Goal: Task Accomplishment & Management: Use online tool/utility

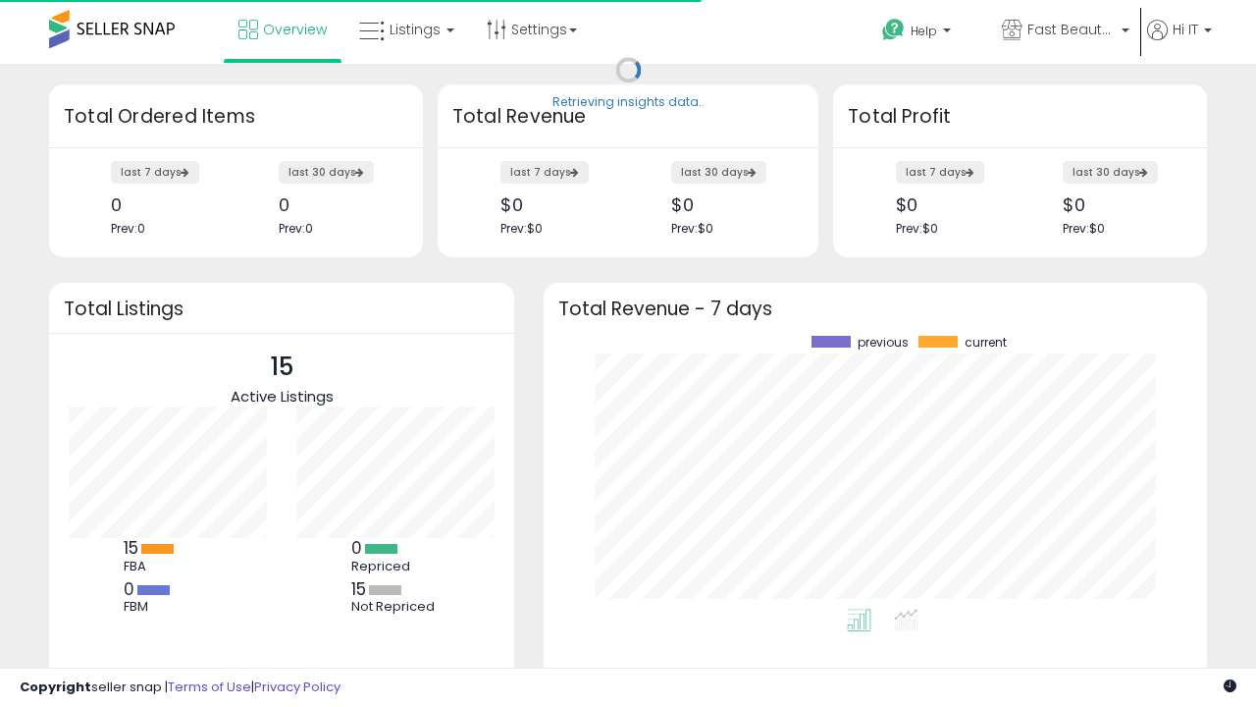
scroll to position [273, 624]
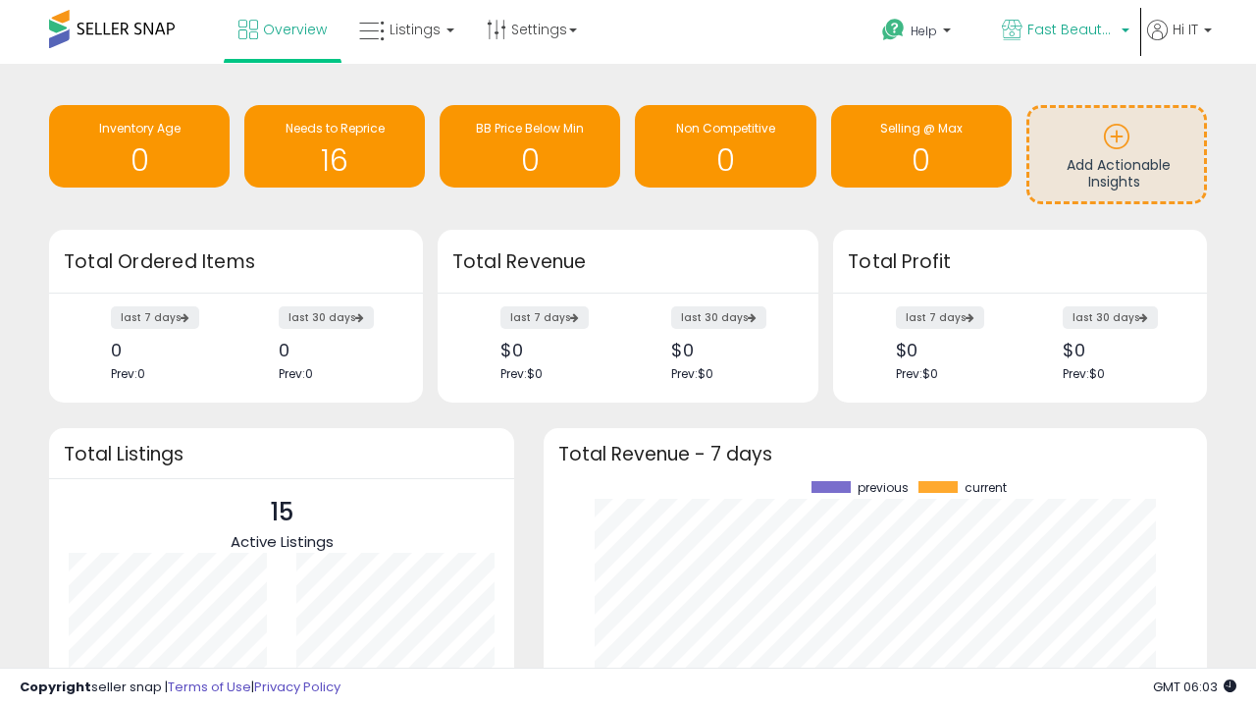
click at [1064, 31] on span "Fast Beauty ([GEOGRAPHIC_DATA])" at bounding box center [1072, 30] width 88 height 20
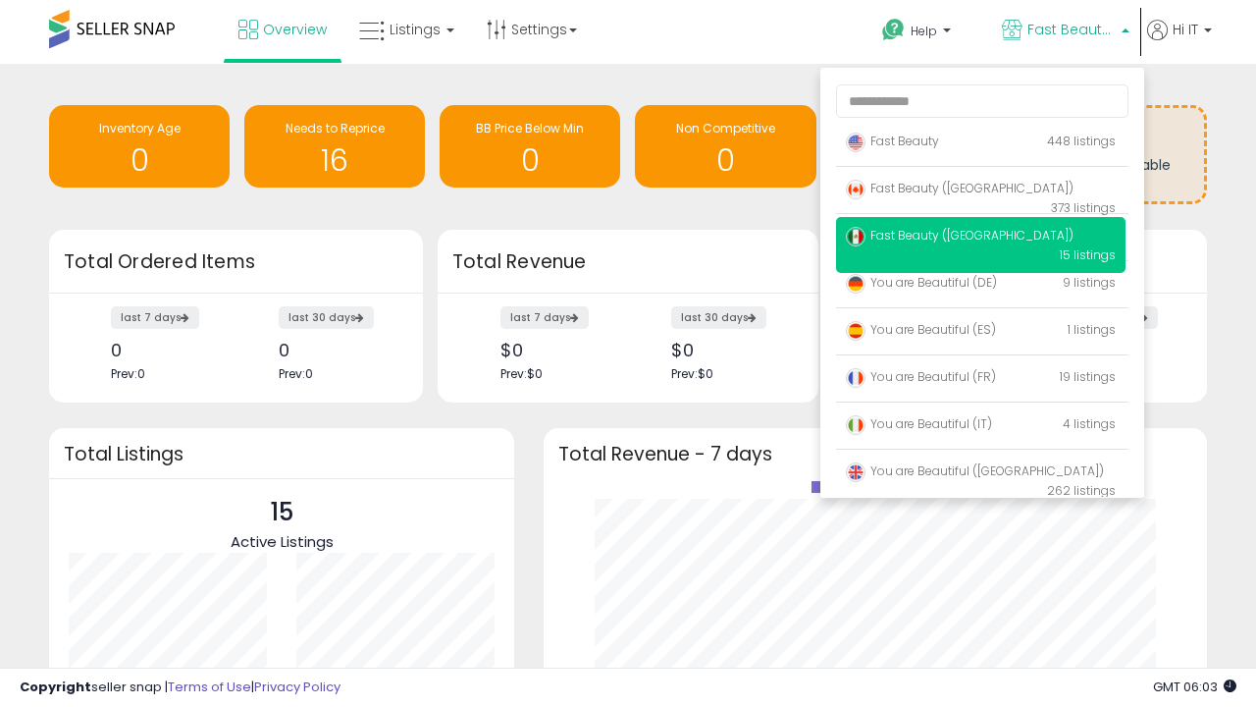
click at [981, 144] on p "Fast Beauty 448 listings" at bounding box center [981, 142] width 290 height 39
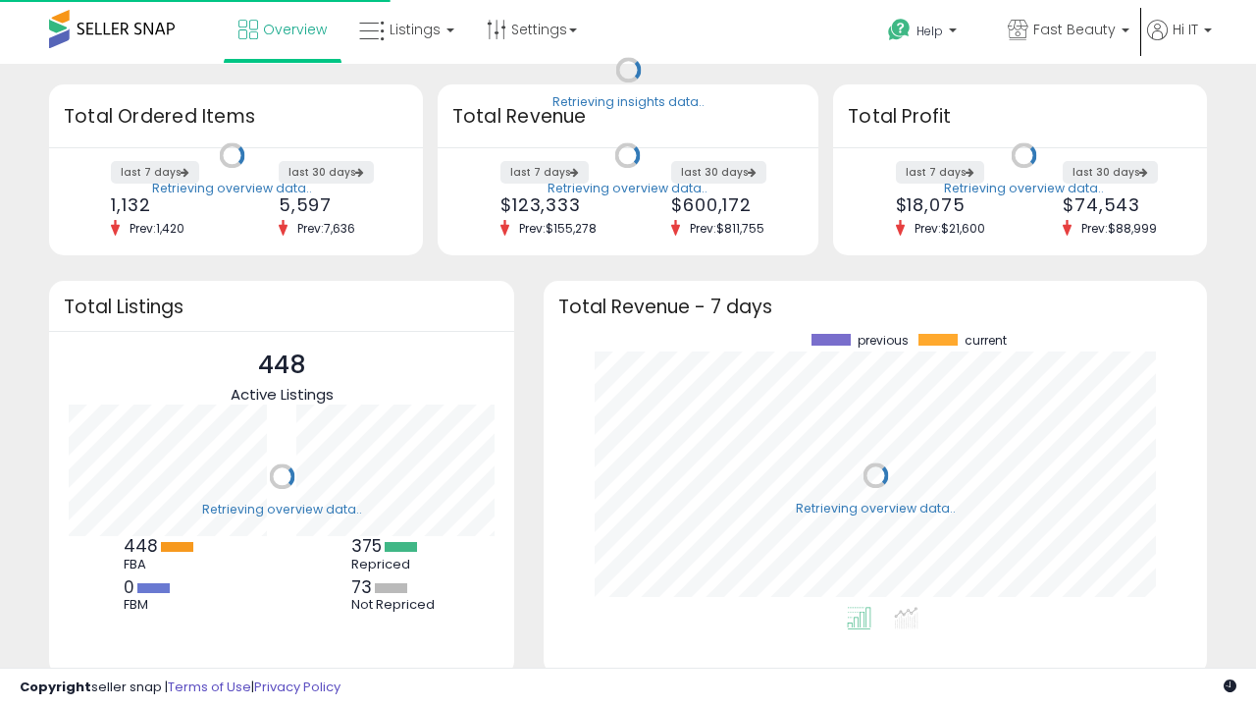
scroll to position [273, 624]
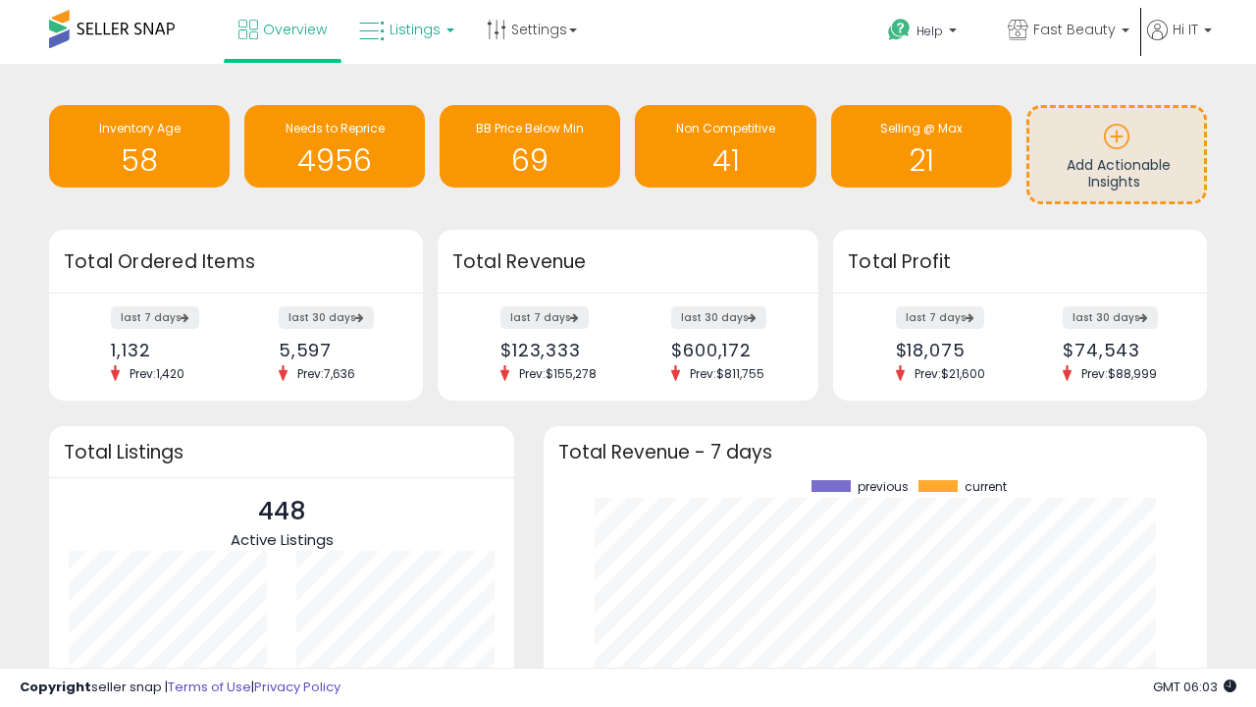
click at [404, 29] on span "Listings" at bounding box center [415, 30] width 51 height 20
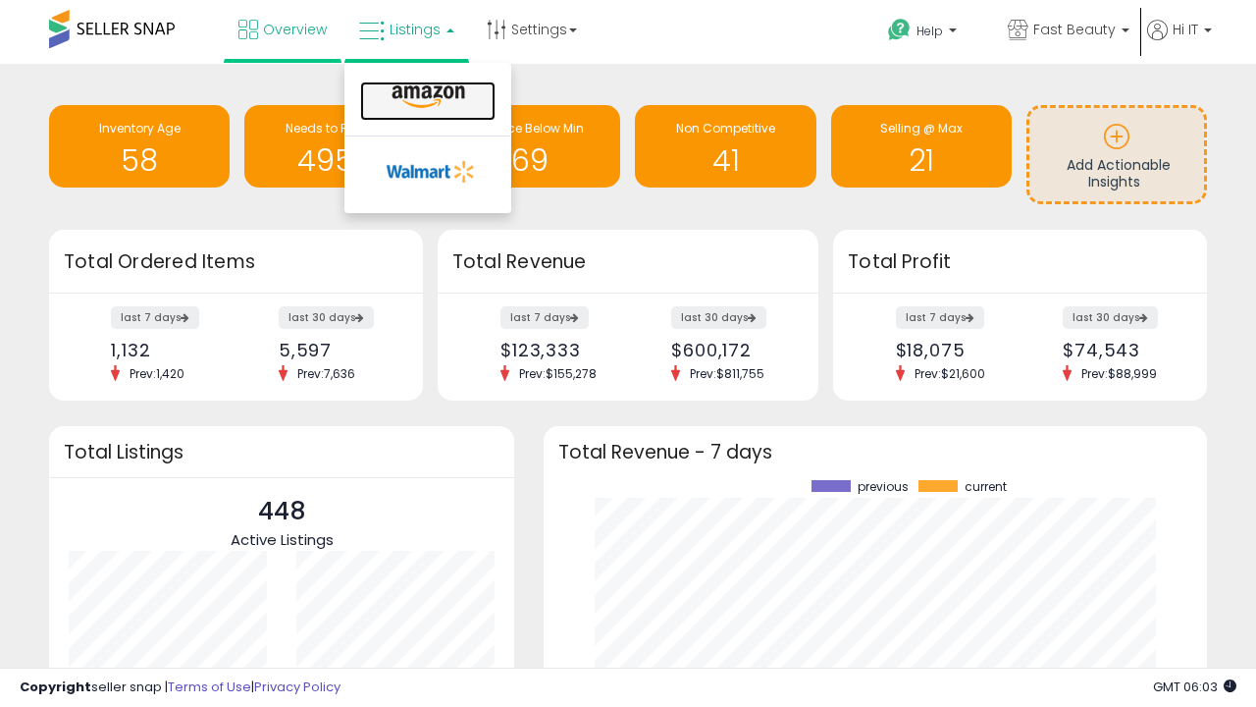
click at [426, 97] on icon at bounding box center [428, 97] width 85 height 26
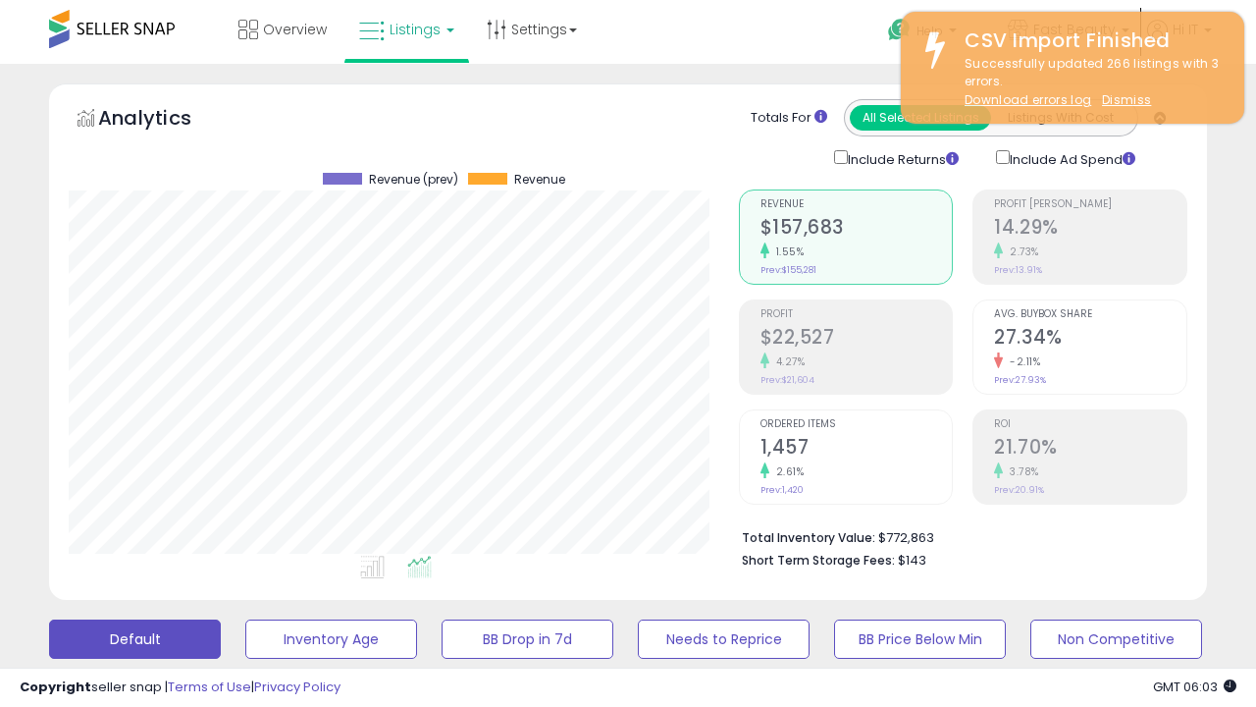
click at [245, 619] on button "All_Inventory" at bounding box center [331, 638] width 172 height 39
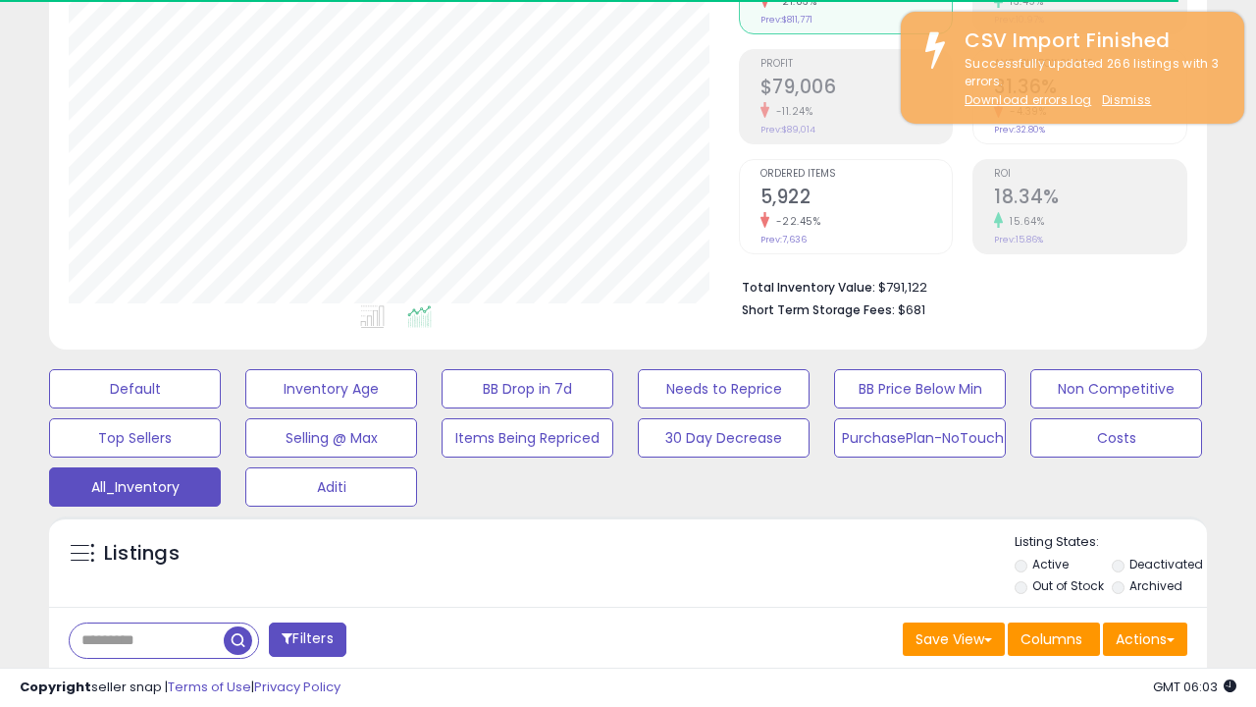
scroll to position [586, 0]
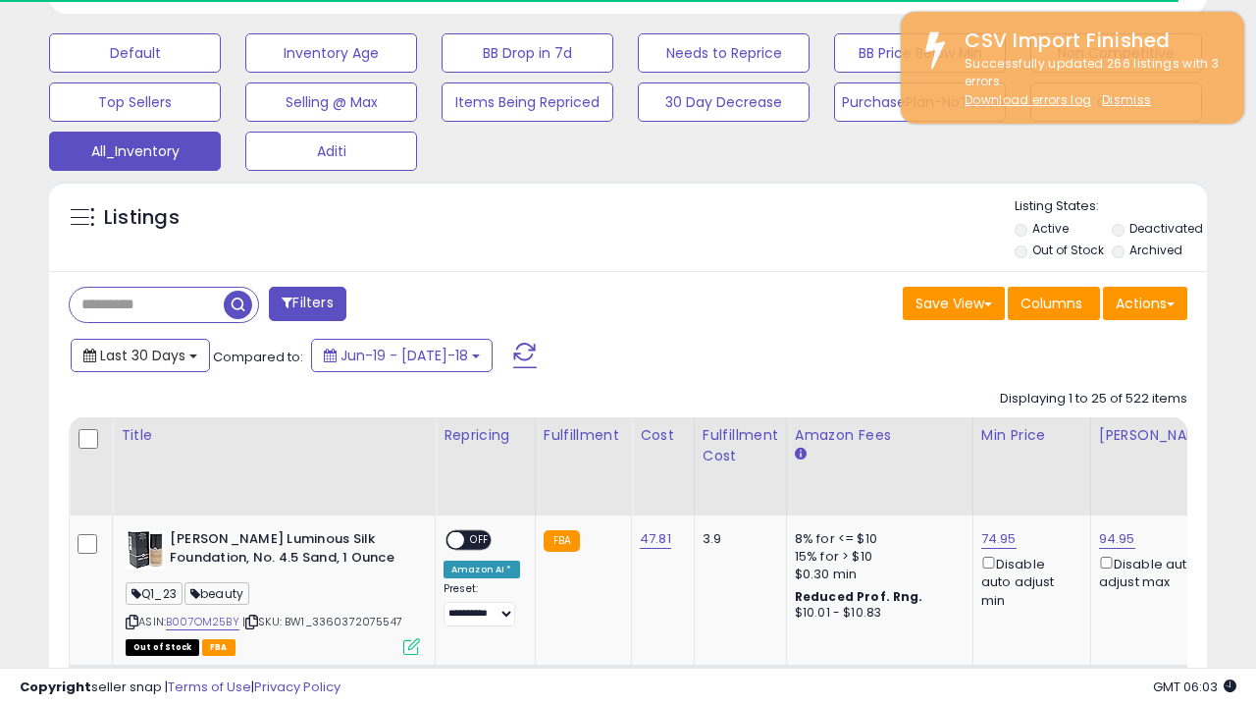
click at [139, 353] on span "Last 30 Days" at bounding box center [142, 356] width 85 height 20
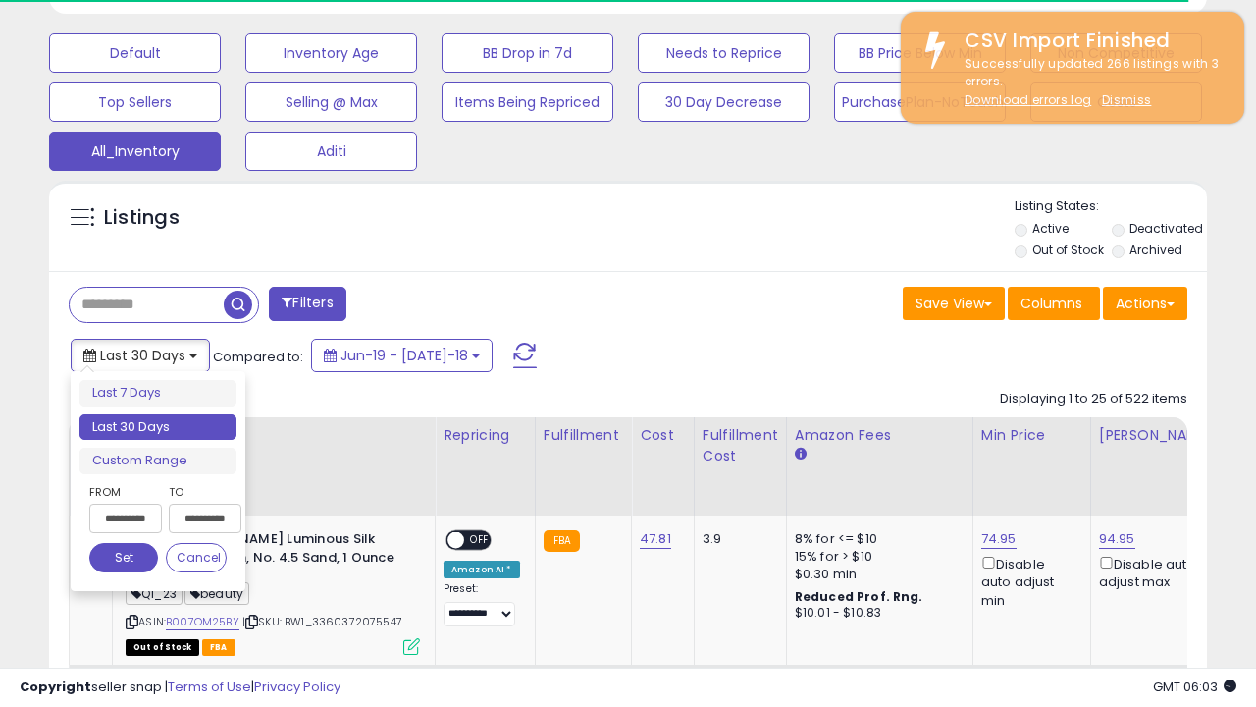
scroll to position [402, 669]
click at [158, 427] on li "Last 30 Days" at bounding box center [158, 427] width 157 height 27
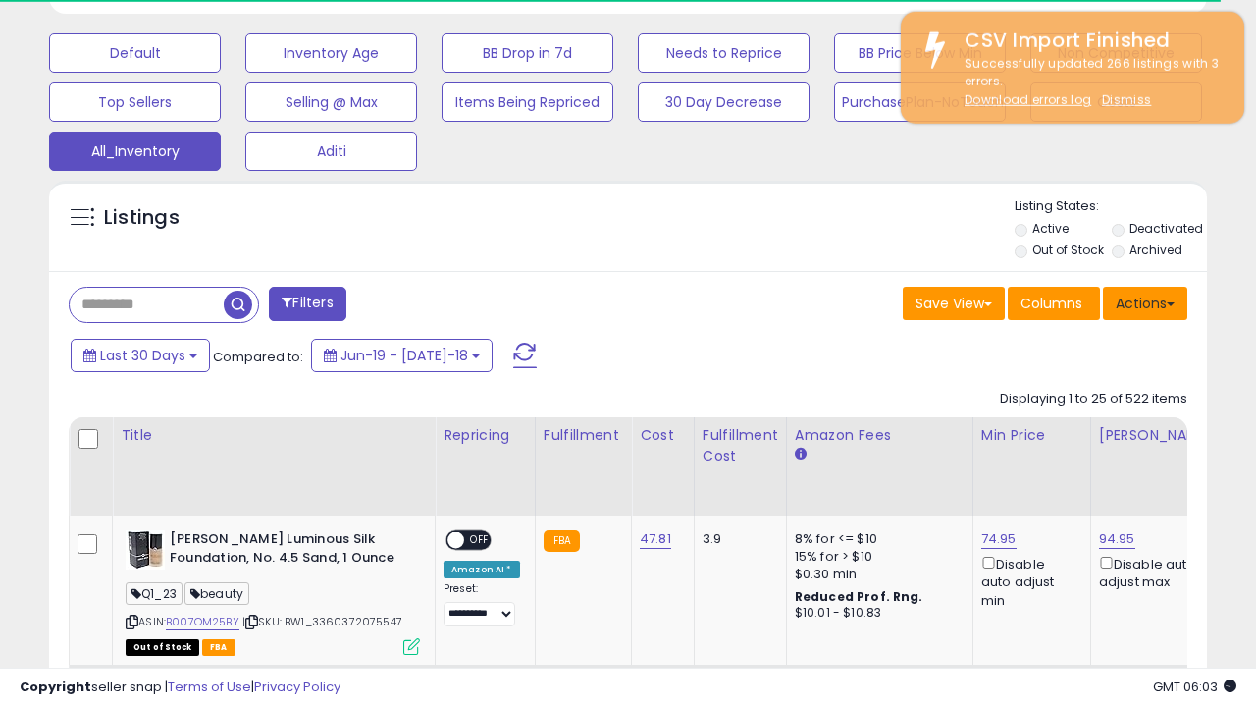
click at [1146, 301] on button "Actions" at bounding box center [1145, 303] width 84 height 33
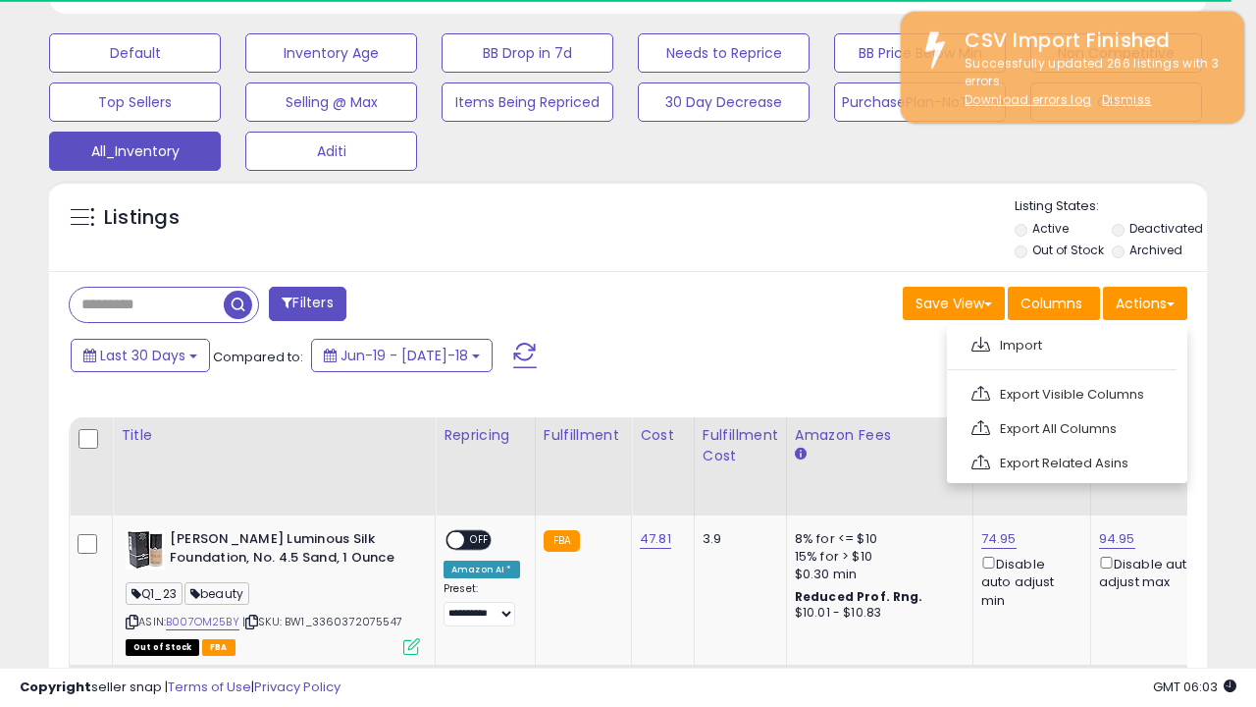
click at [1065, 426] on link "Export All Columns" at bounding box center [1065, 428] width 215 height 30
